Goal: Task Accomplishment & Management: Use online tool/utility

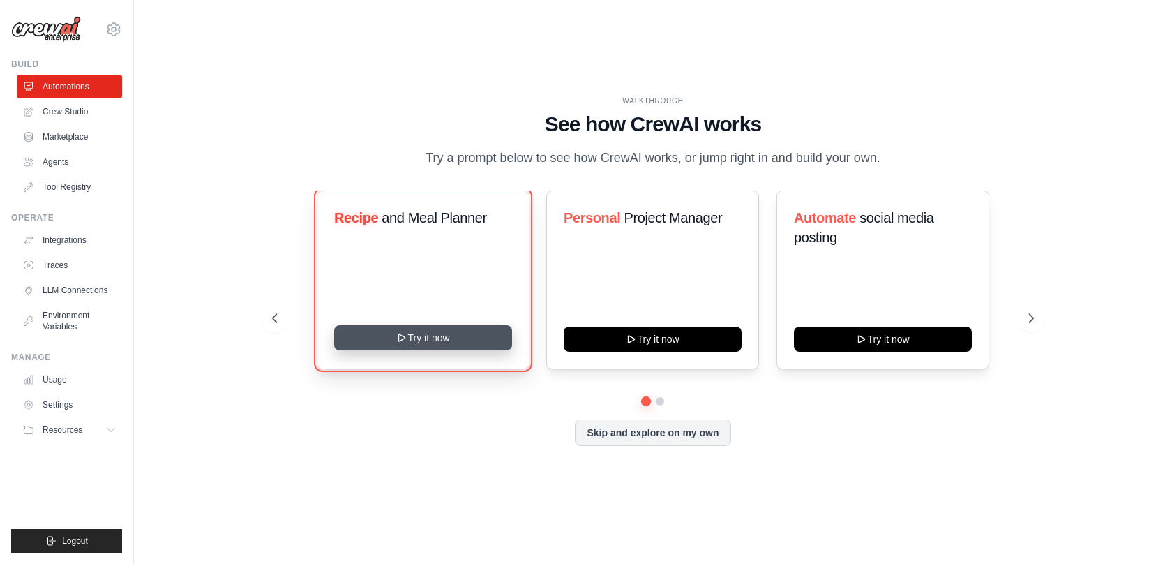
click at [425, 337] on button "Try it now" at bounding box center [423, 337] width 178 height 25
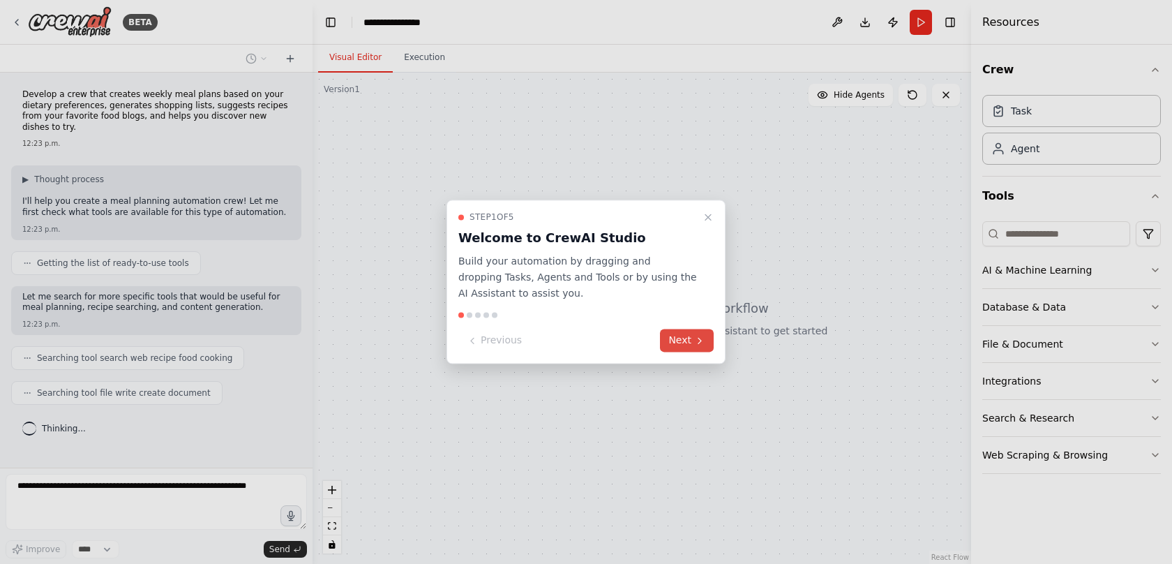
click at [679, 342] on button "Next" at bounding box center [687, 340] width 54 height 23
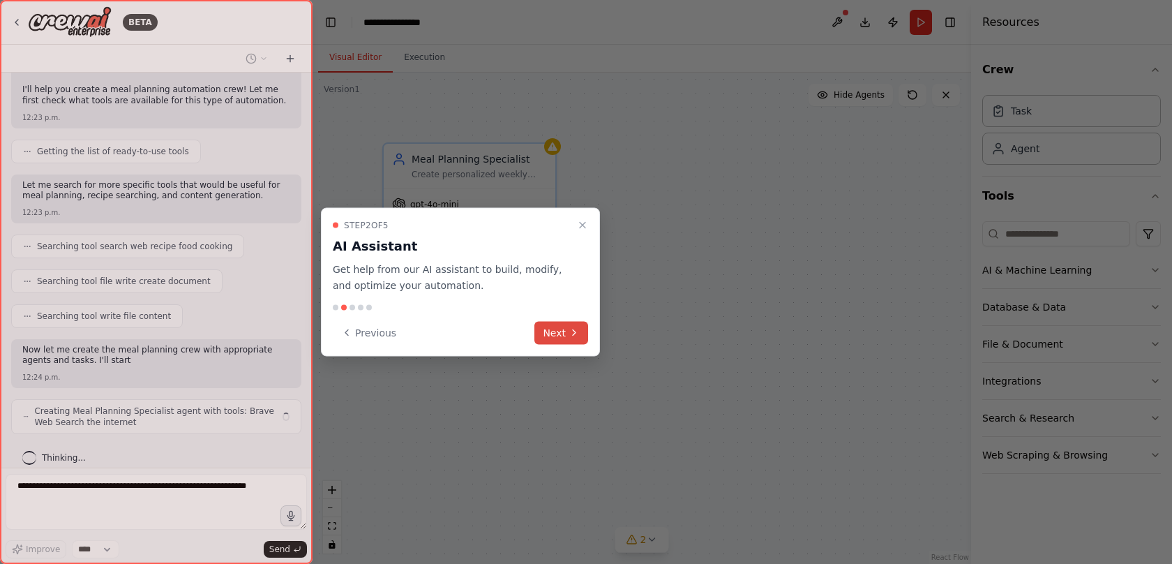
scroll to position [123, 0]
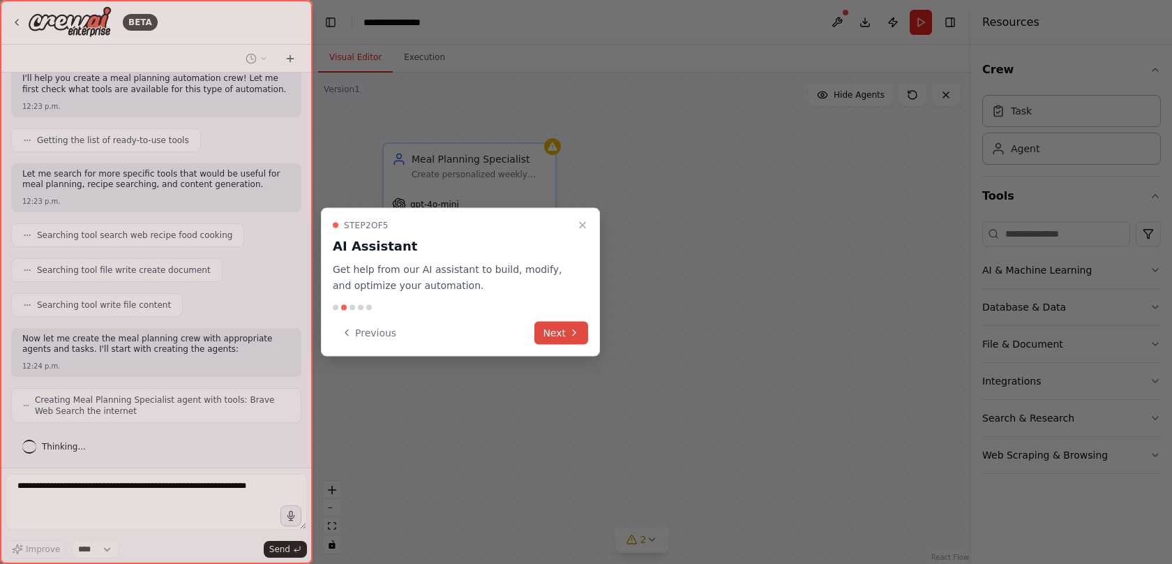
click at [565, 335] on button "Next" at bounding box center [561, 332] width 54 height 23
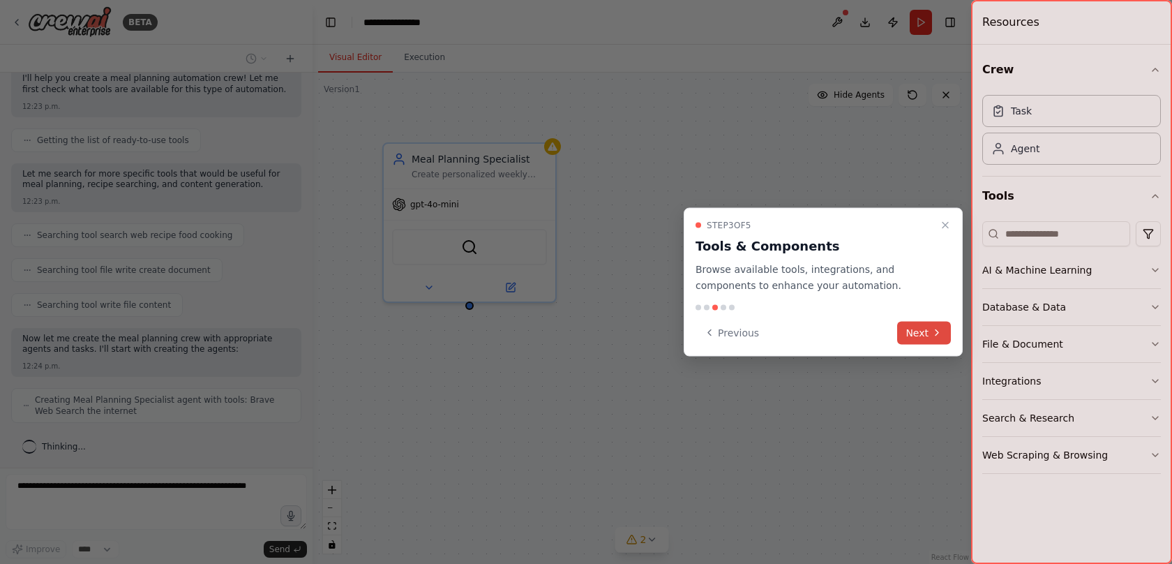
click at [919, 331] on button "Next" at bounding box center [924, 332] width 54 height 23
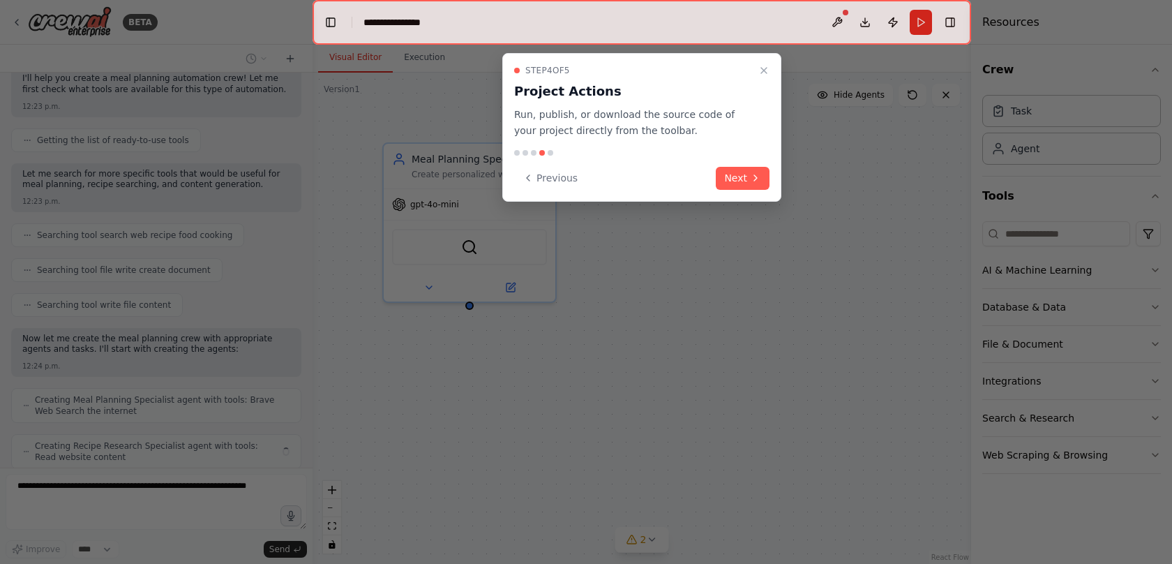
scroll to position [169, 0]
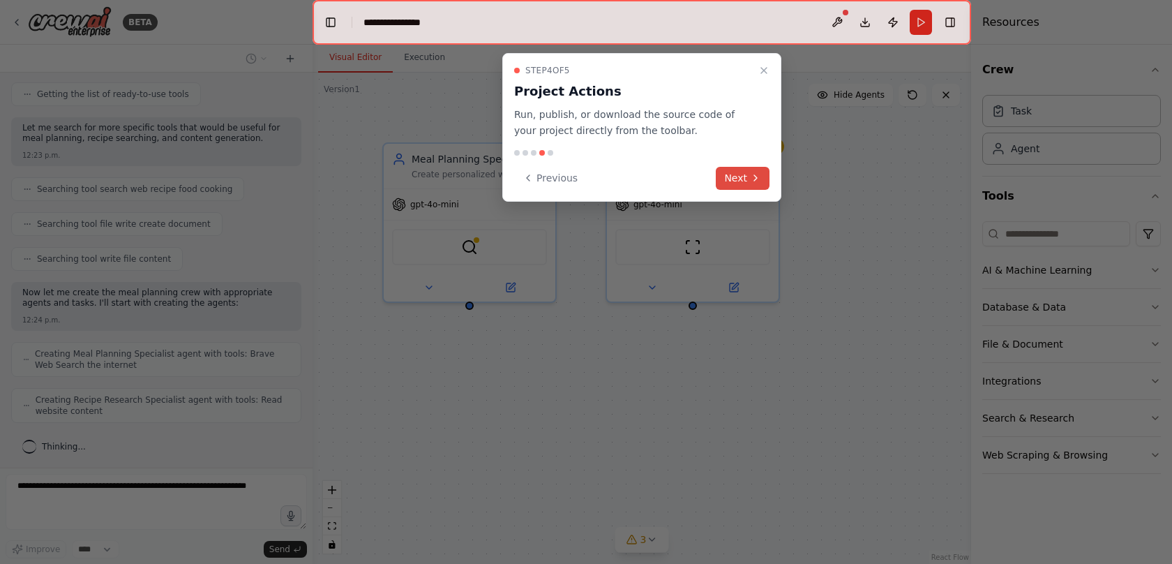
click at [735, 173] on button "Next" at bounding box center [743, 178] width 54 height 23
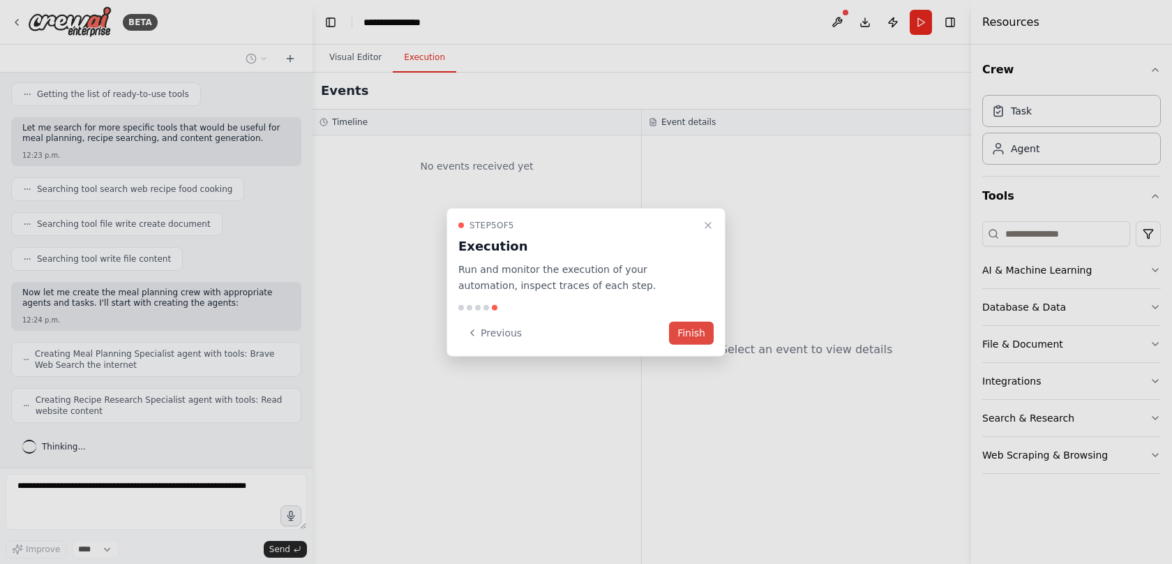
scroll to position [204, 0]
click at [698, 331] on button "Finish" at bounding box center [691, 332] width 45 height 23
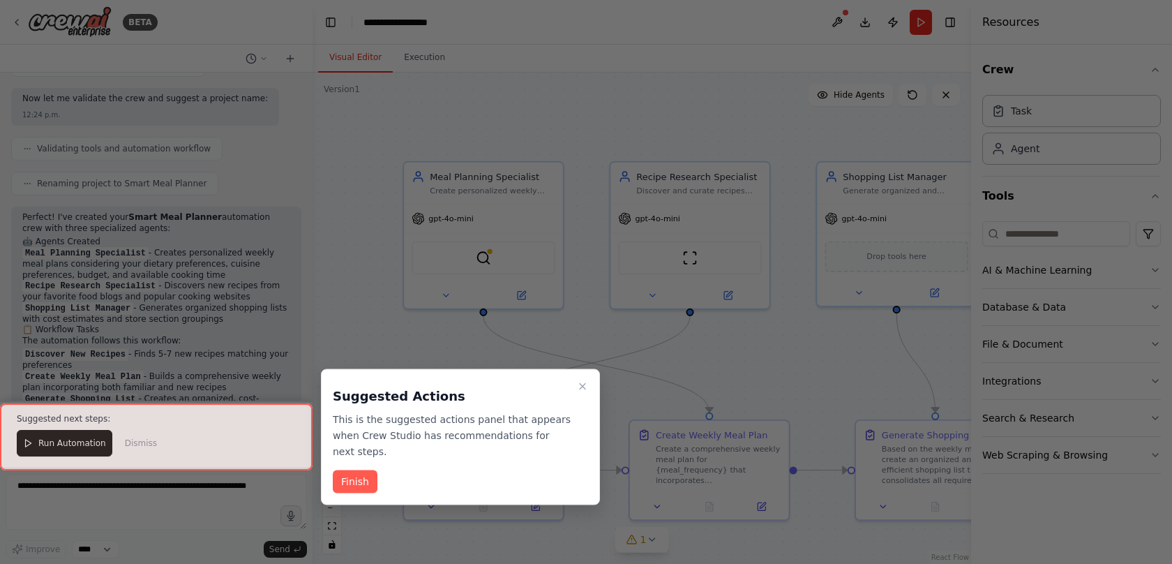
scroll to position [1040, 0]
